Goal: Communication & Community: Answer question/provide support

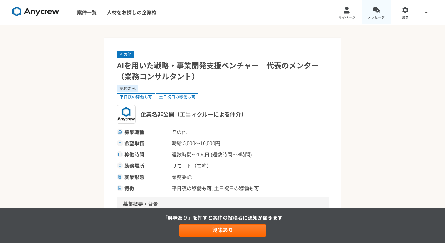
click at [376, 18] on span "メッセージ" at bounding box center [376, 17] width 17 height 5
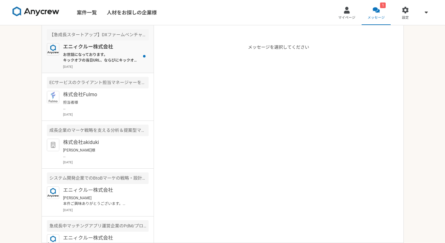
click at [85, 60] on p "お世話になっております。 キックオフの当日URL、ならびにキックオフの稼働請求についてご確認いただきありがとうございます。 支払いサイトにつきましては「当月末…" at bounding box center [101, 57] width 77 height 11
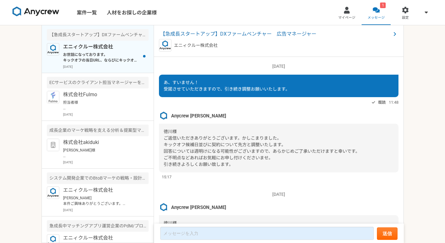
scroll to position [541, 0]
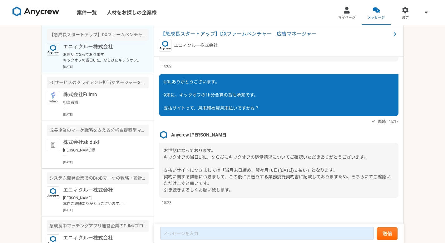
click at [422, 115] on div "案件一覧 人材をお探しの企業様 マイページ メッセージ 設定 【急成長スタートアップ】DXファームベンチャー　広告マネージャー エニィクルー株式会社 お世話に…" at bounding box center [222, 121] width 445 height 243
click at [251, 124] on div "既読 15:17" at bounding box center [279, 121] width 240 height 7
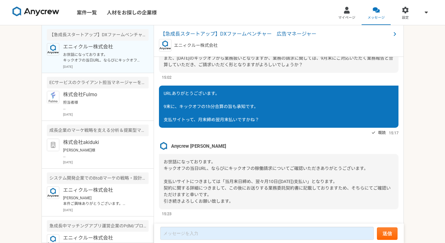
scroll to position [3028, 0]
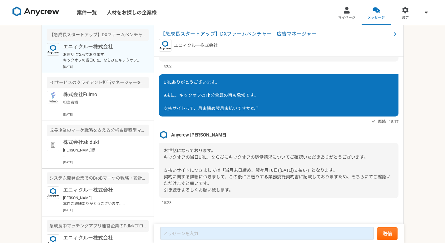
click at [431, 134] on div "案件一覧 人材をお探しの企業様 マイページ メッセージ 設定 【急成長スタートアップ】DXファームベンチャー　広告マネージャー エニィクルー株式会社 お世話に…" at bounding box center [222, 121] width 445 height 243
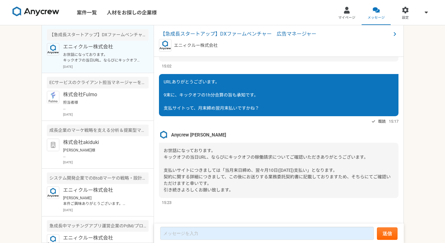
scroll to position [3746, 0]
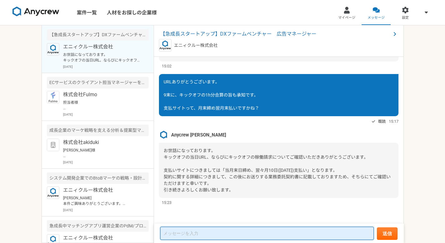
click at [215, 228] on textarea at bounding box center [267, 233] width 214 height 13
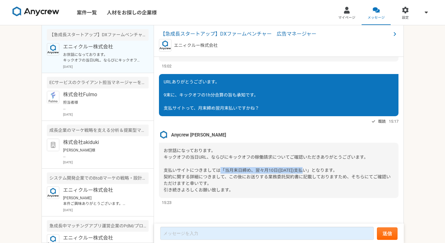
drag, startPoint x: 221, startPoint y: 169, endPoint x: 311, endPoint y: 172, distance: 89.1
click at [311, 172] on span "お世話になっております。 キックオフの当日URL、ならびにキックオフの稼働請求についてご確認いただきありがとうございます。 支払いサイトにつきましては「当月末…" at bounding box center [277, 170] width 227 height 44
copy span "「当月末日締め、翌々月10日([DATE])支払い」"
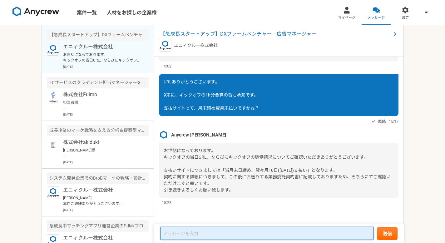
click at [230, 234] on textarea at bounding box center [267, 233] width 214 height 13
paste textarea "「当月末日締め、翌々月10日([DATE])支払い」"
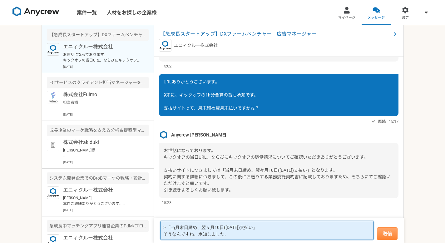
type textarea "> 「当月末日締め、翌々月10日([DATE])支払い」 そうなんですね、承知しました。"
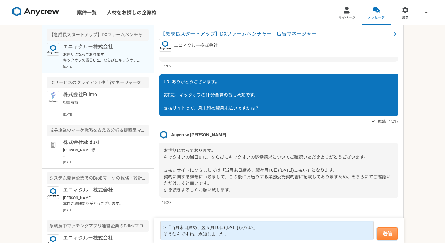
click at [392, 234] on button "送信" at bounding box center [387, 233] width 21 height 12
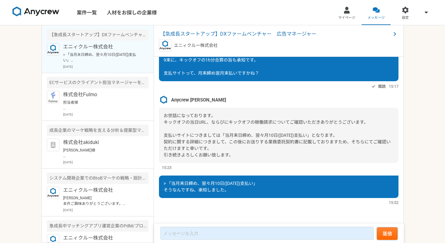
scroll to position [539, 0]
